Goal: Task Accomplishment & Management: Manage account settings

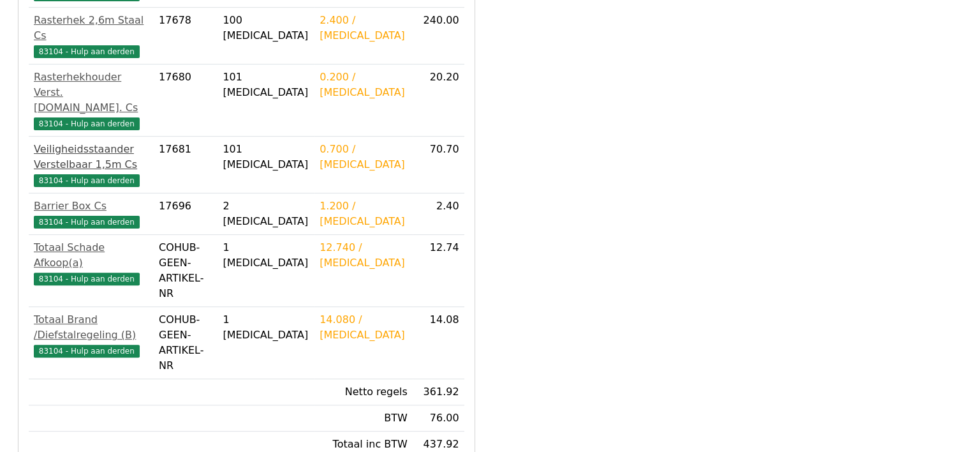
scroll to position [494, 0]
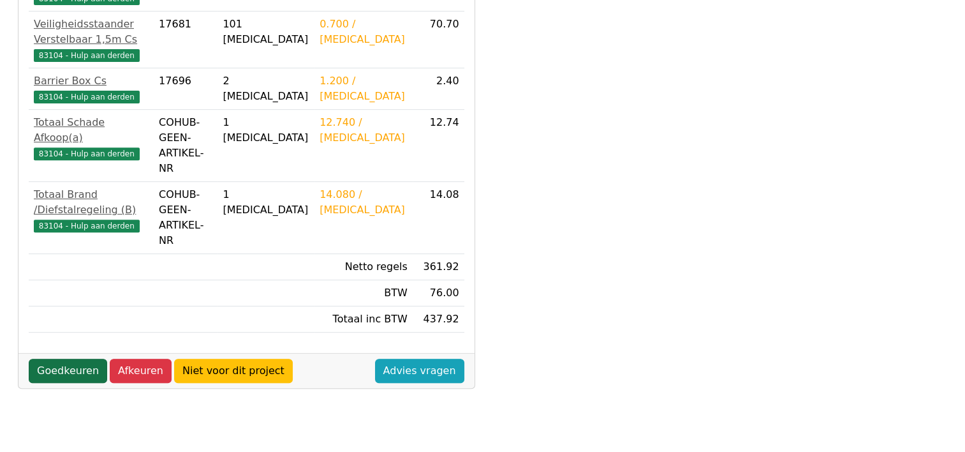
click at [56, 358] on link "Goedkeuren" at bounding box center [68, 370] width 78 height 24
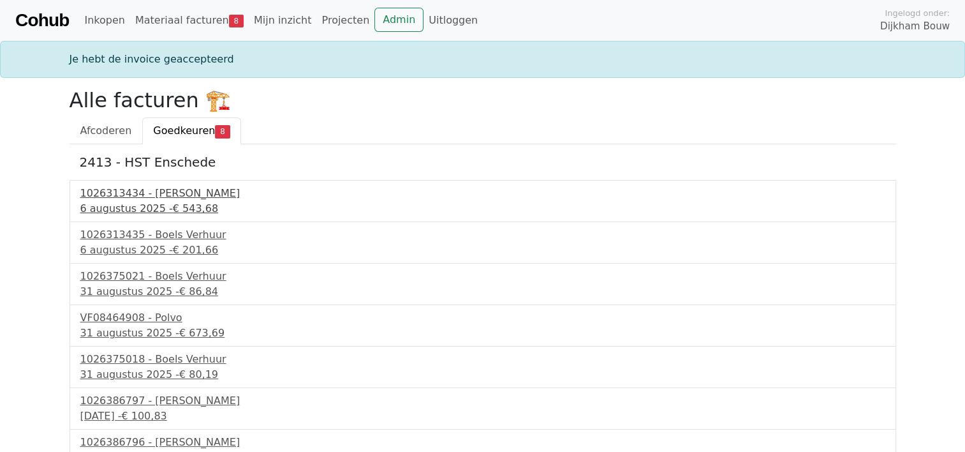
click at [161, 195] on div "1026313434 - [PERSON_NAME]" at bounding box center [482, 193] width 805 height 15
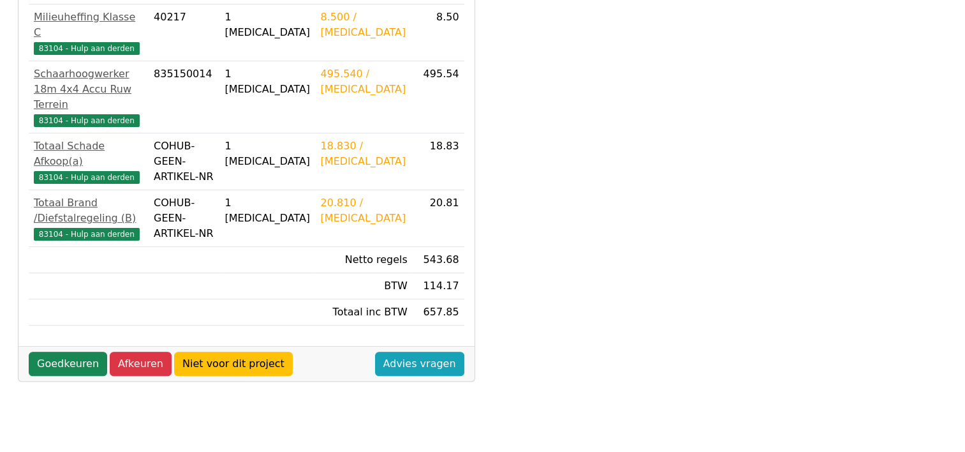
scroll to position [383, 0]
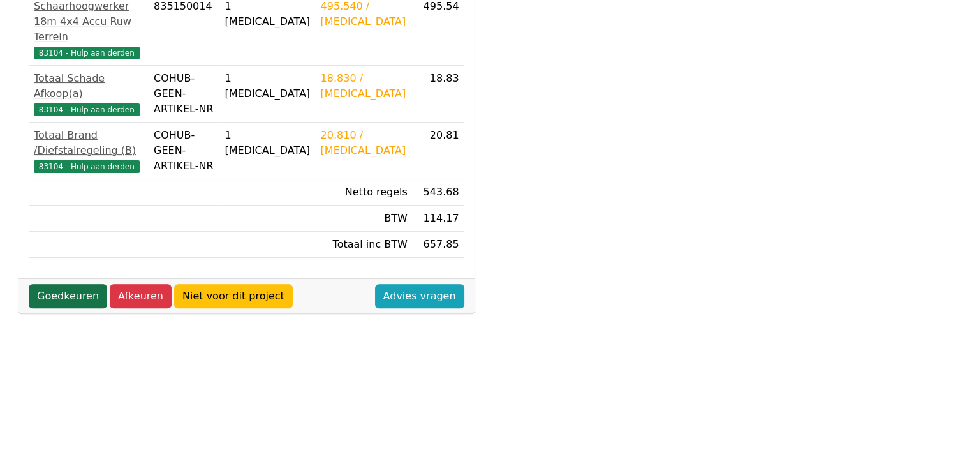
click at [78, 284] on link "Goedkeuren" at bounding box center [68, 296] width 78 height 24
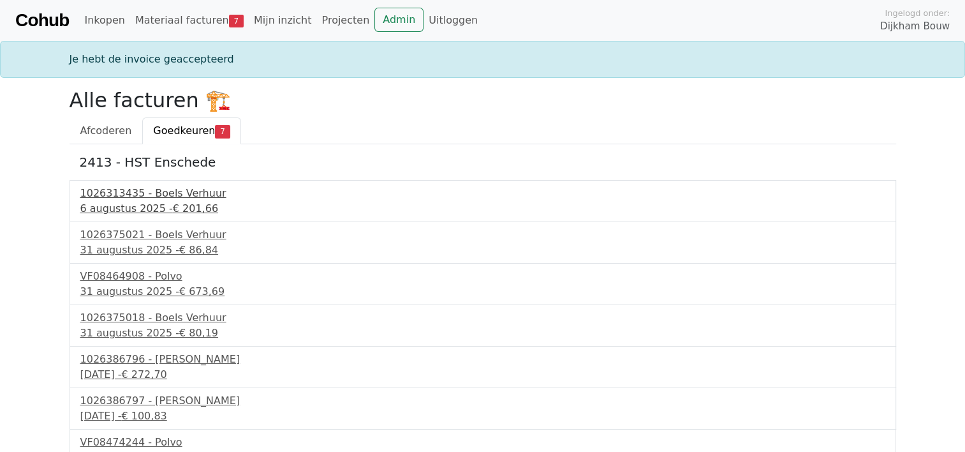
click at [152, 193] on div "1026313435 - Boels Verhuur" at bounding box center [482, 193] width 805 height 15
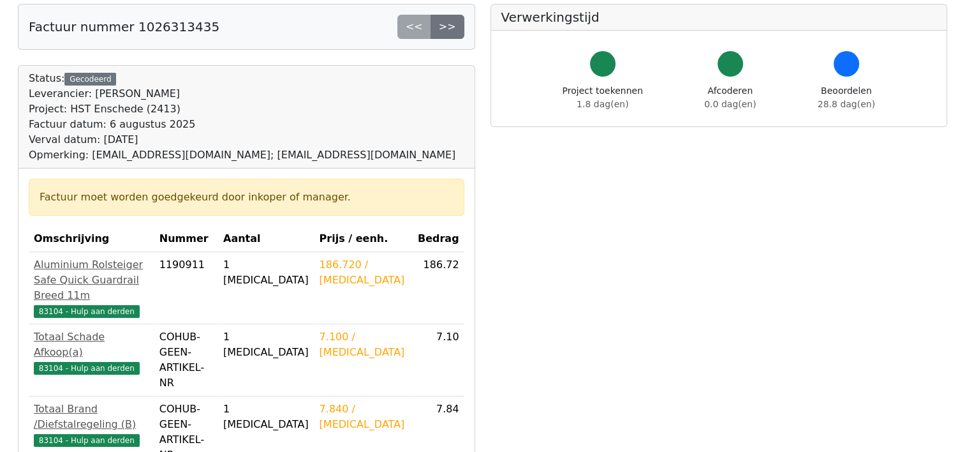
scroll to position [191, 0]
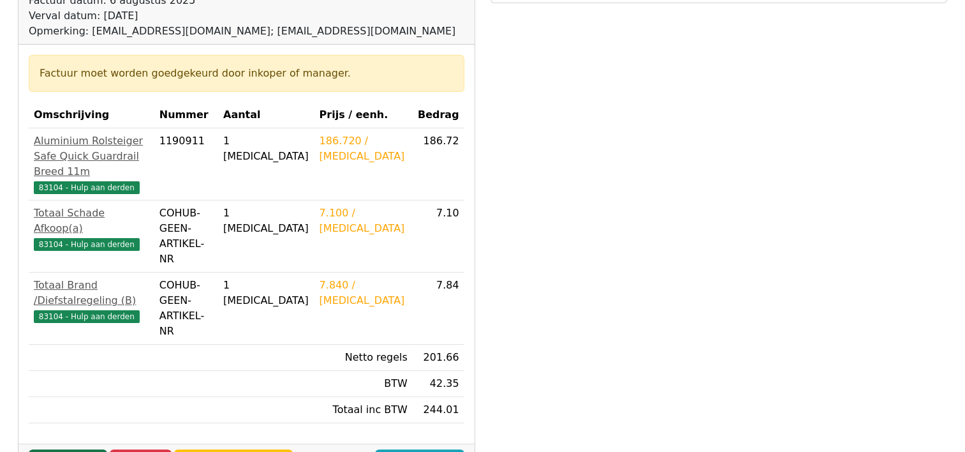
click at [80, 449] on link "Goedkeuren" at bounding box center [68, 461] width 78 height 24
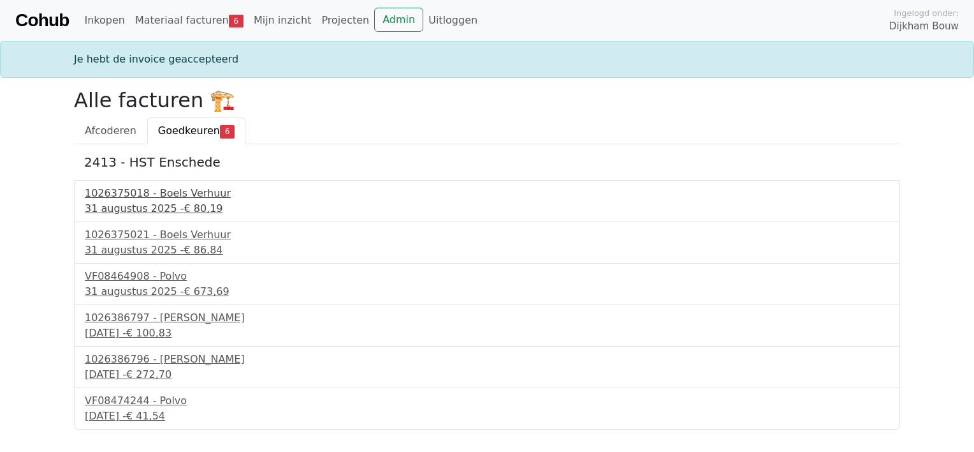
click at [158, 191] on div "1026375018 - Boels Verhuur" at bounding box center [487, 193] width 805 height 15
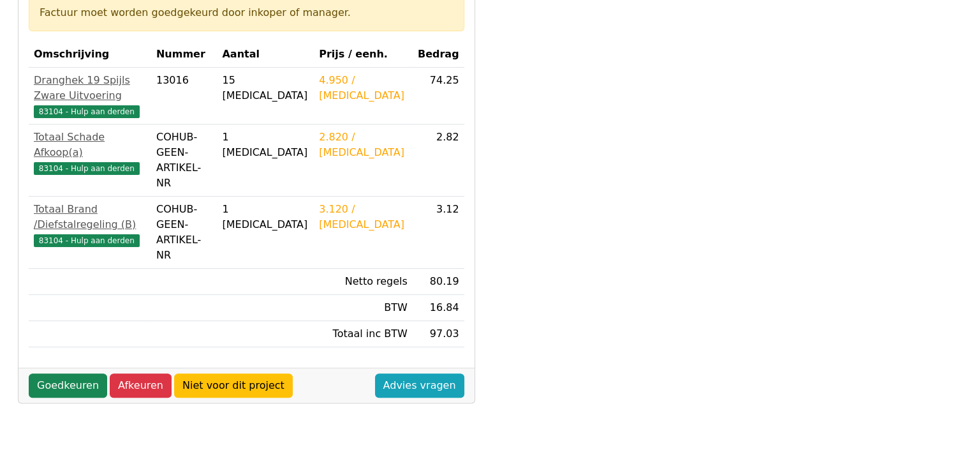
scroll to position [255, 0]
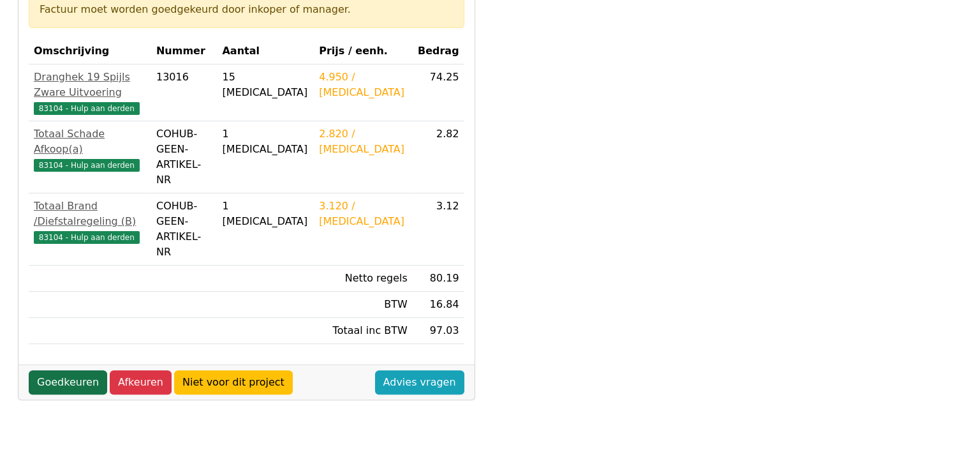
click at [77, 370] on link "Goedkeuren" at bounding box center [68, 382] width 78 height 24
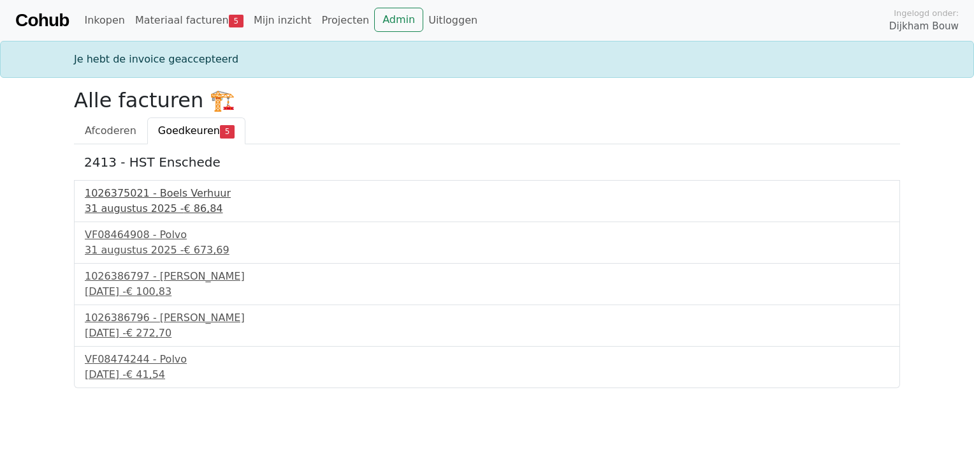
click at [148, 193] on div "1026375021 - Boels Verhuur" at bounding box center [487, 193] width 805 height 15
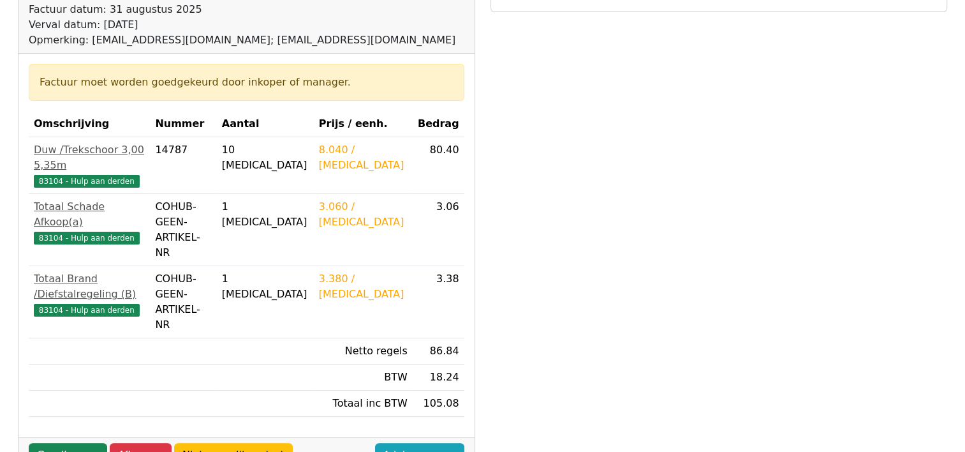
scroll to position [191, 0]
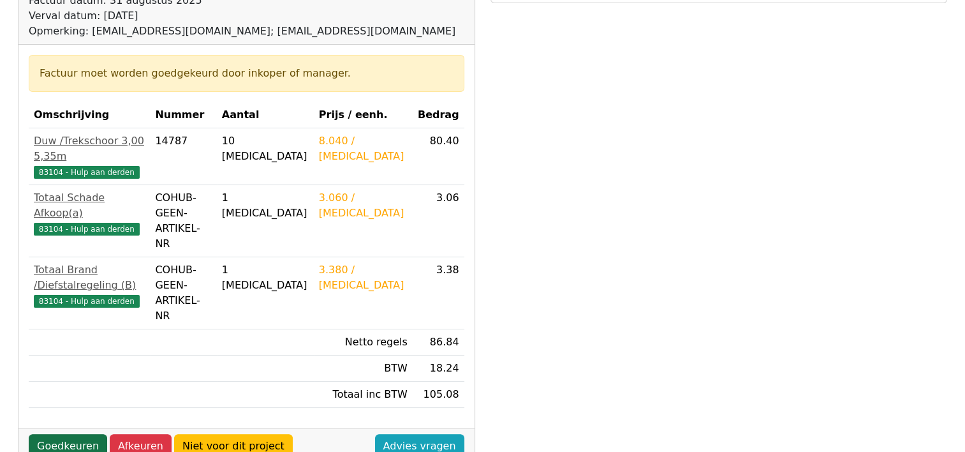
click at [72, 434] on link "Goedkeuren" at bounding box center [68, 446] width 78 height 24
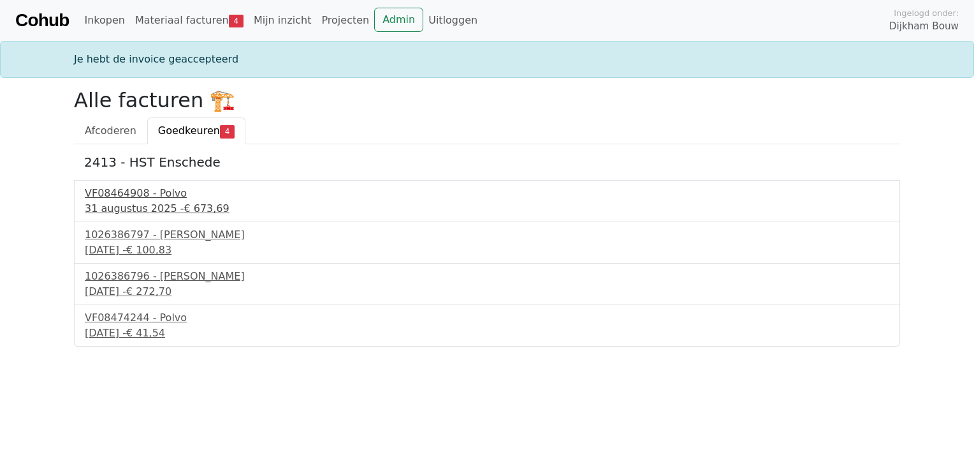
click at [168, 194] on div "VF08464908 - Polvo" at bounding box center [487, 193] width 805 height 15
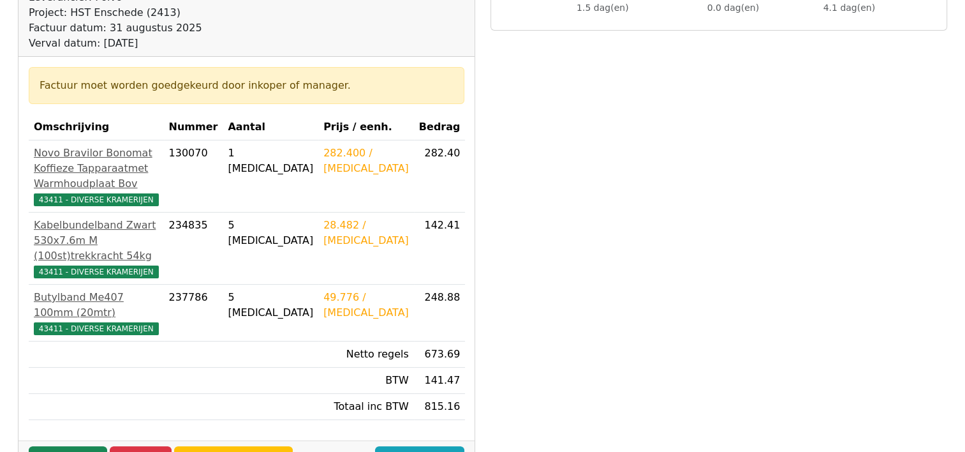
scroll to position [191, 0]
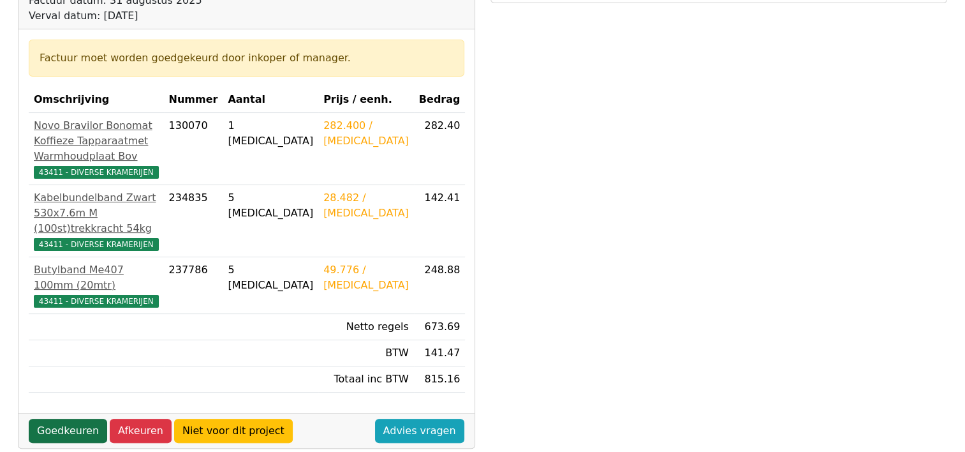
click at [73, 427] on link "Goedkeuren" at bounding box center [68, 430] width 78 height 24
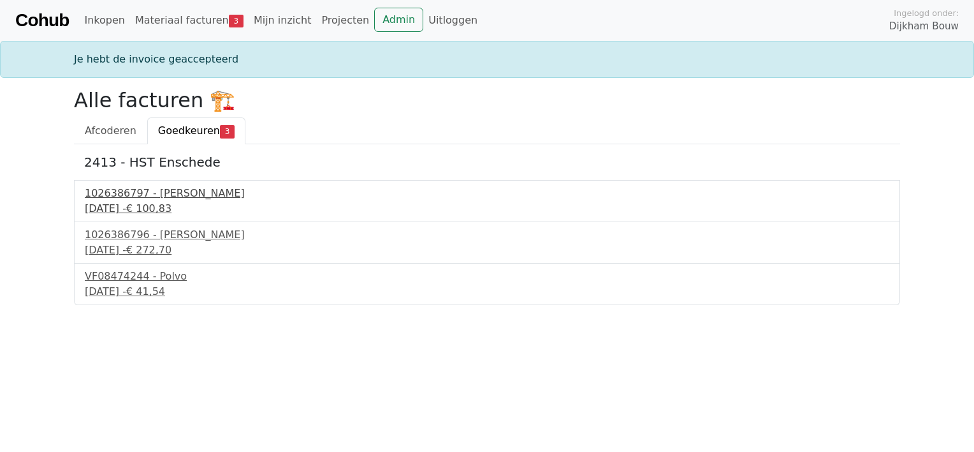
click at [161, 192] on div "1026386797 - Boels Verhuur" at bounding box center [487, 193] width 805 height 15
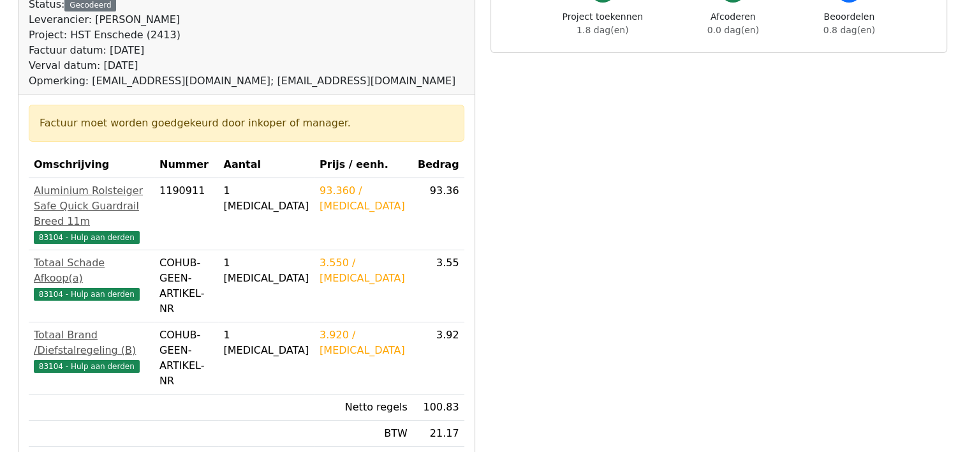
scroll to position [191, 0]
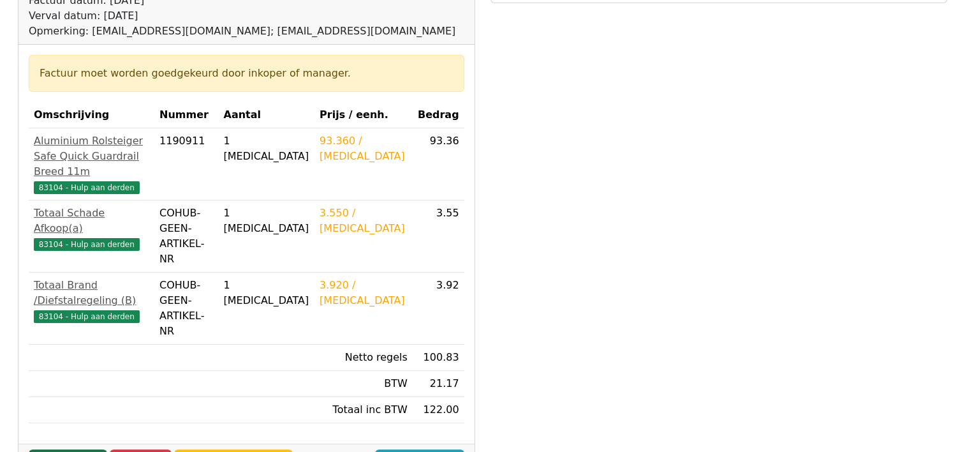
click at [70, 449] on link "Goedkeuren" at bounding box center [68, 461] width 78 height 24
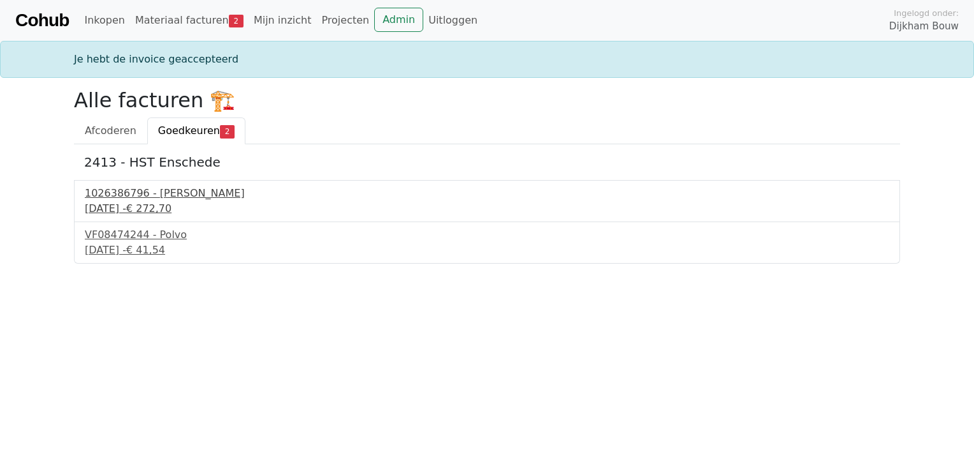
click at [167, 194] on div "1026386796 - Boels Verhuur" at bounding box center [487, 193] width 805 height 15
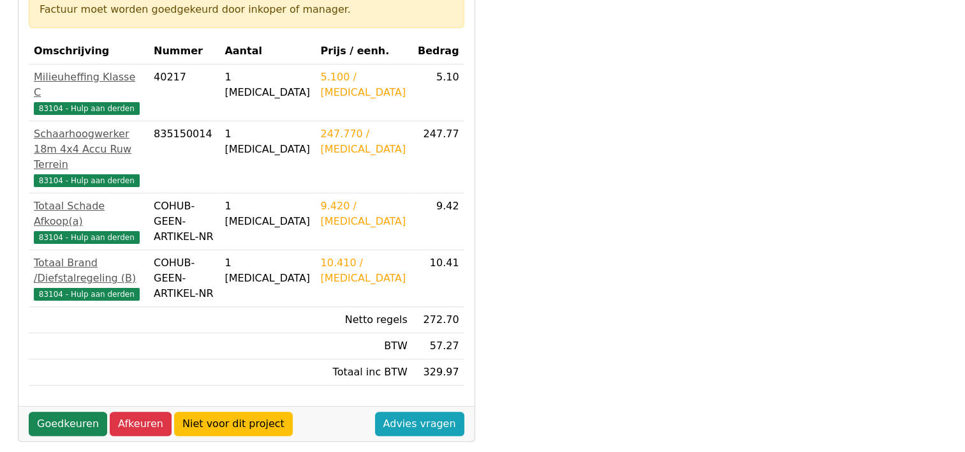
scroll to position [383, 0]
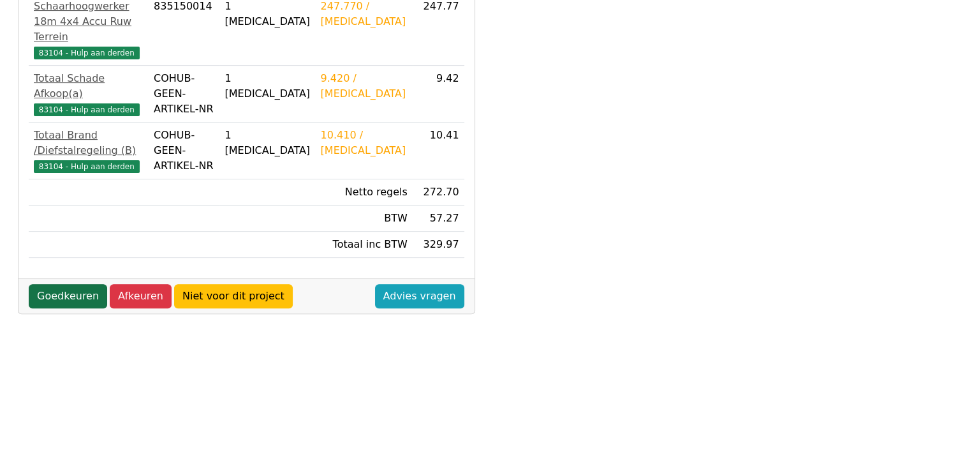
click at [71, 284] on link "Goedkeuren" at bounding box center [68, 296] width 78 height 24
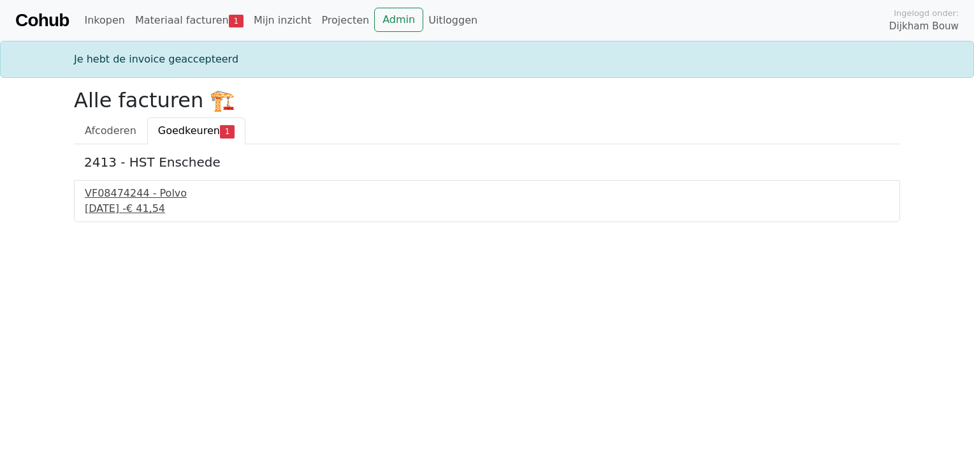
click at [128, 190] on div "VF08474244 - Polvo" at bounding box center [487, 193] width 805 height 15
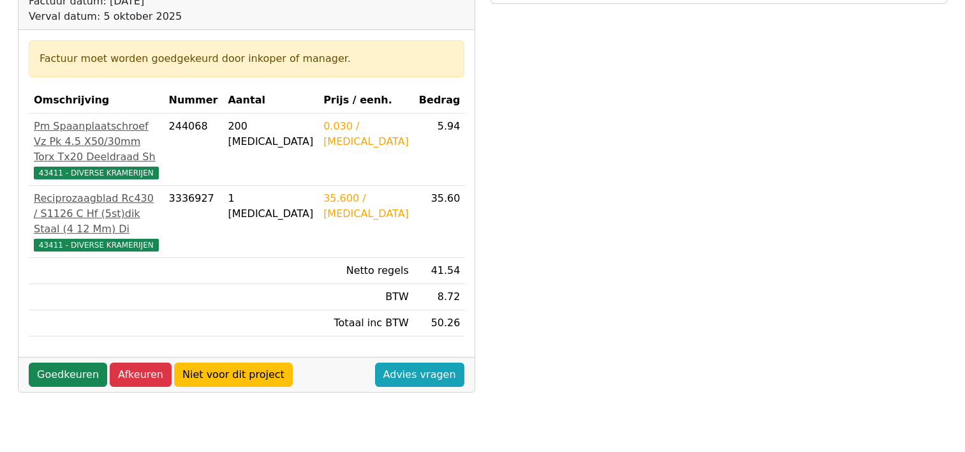
scroll to position [191, 0]
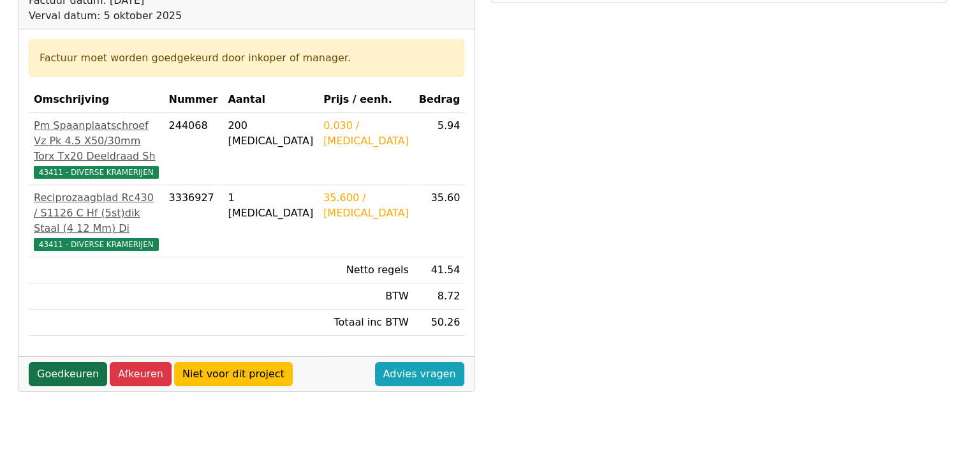
click at [82, 386] on link "Goedkeuren" at bounding box center [68, 374] width 78 height 24
